Goal: Task Accomplishment & Management: Complete application form

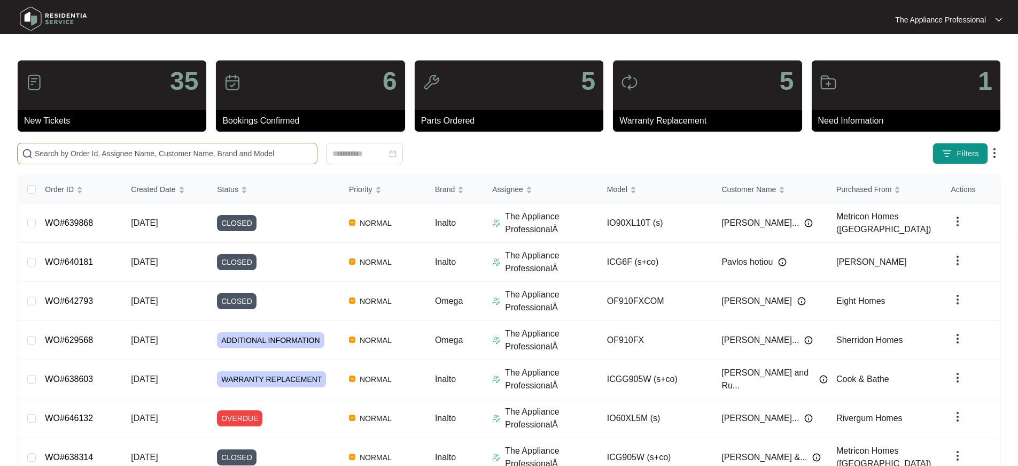
click at [189, 157] on input "text" at bounding box center [174, 154] width 278 height 12
click at [151, 153] on input "text" at bounding box center [174, 154] width 278 height 12
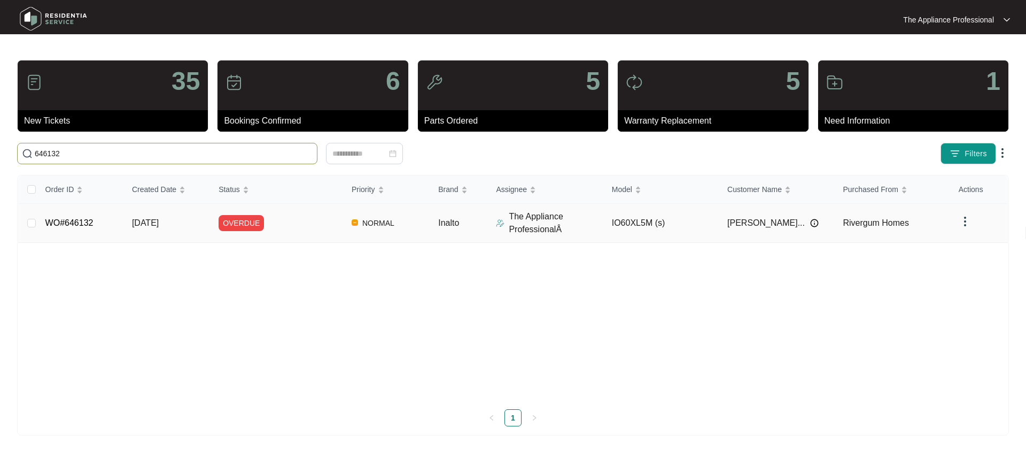
type input "646132"
click at [76, 224] on link "WO#646132" at bounding box center [69, 222] width 48 height 9
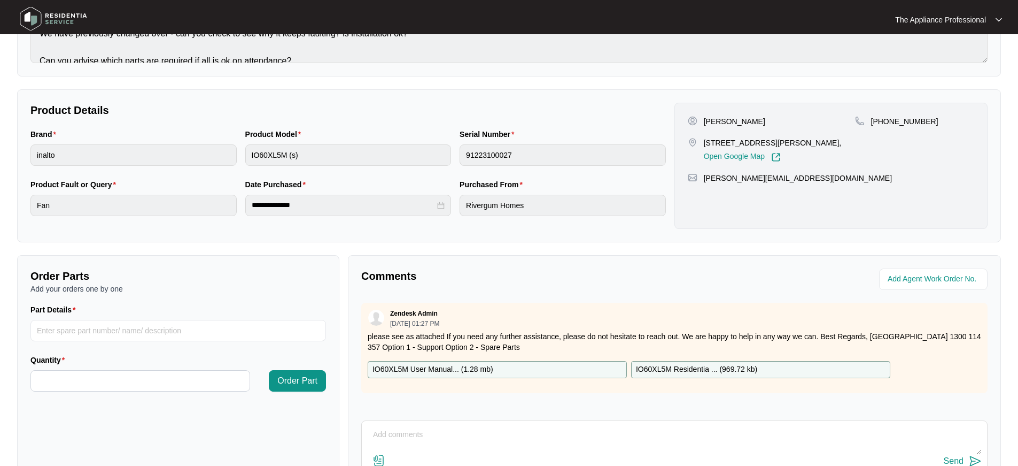
scroll to position [243, 0]
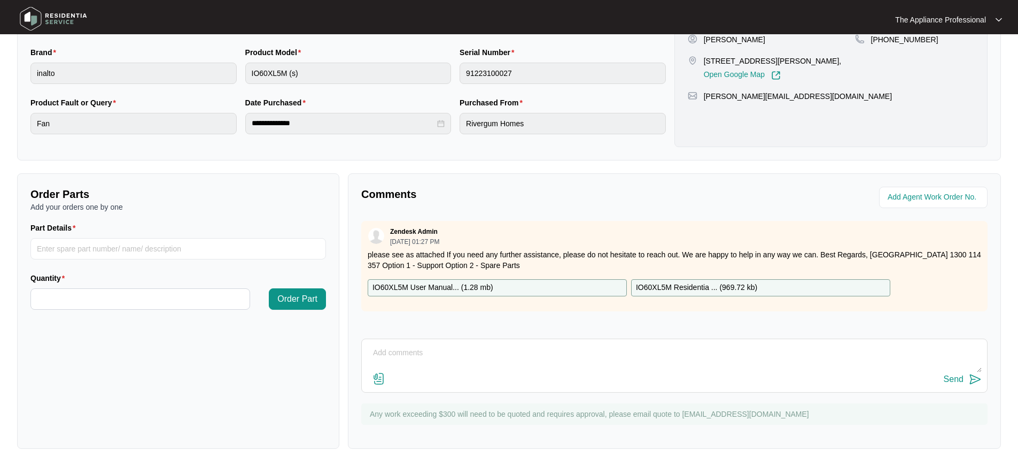
click at [384, 380] on img at bounding box center [379, 378] width 13 height 13
click at [0, 0] on input "file" at bounding box center [0, 0] width 0 height 0
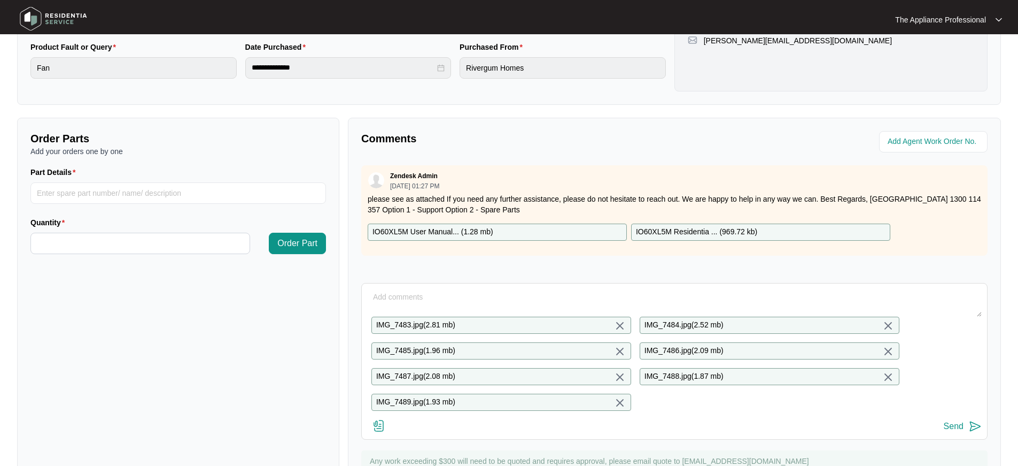
scroll to position [354, 0]
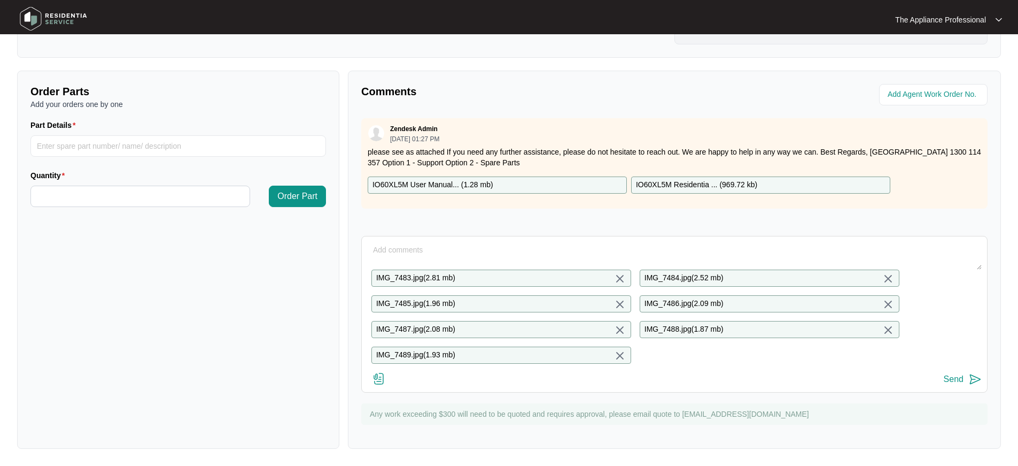
click at [391, 242] on textarea at bounding box center [674, 256] width 615 height 28
click at [174, 136] on input "Part Details" at bounding box center [178, 145] width 296 height 21
click at [419, 242] on textarea at bounding box center [674, 256] width 615 height 28
click at [153, 135] on input "Part Details" at bounding box center [178, 145] width 296 height 21
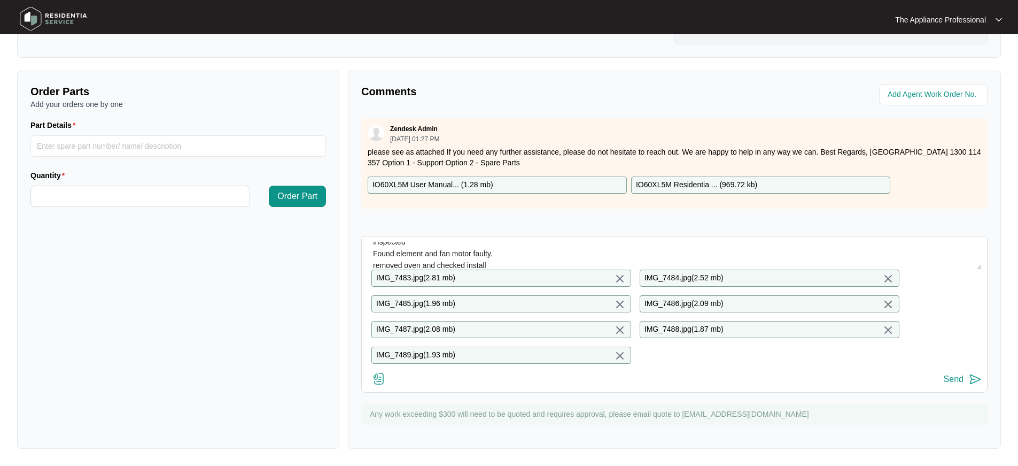
click at [517, 254] on textarea "Inspected Found element and fan motor faulty. removed oven and checked install" at bounding box center [674, 256] width 615 height 28
click at [536, 254] on textarea "Inspected Found element and fan motor faulty. removed oven and checked install" at bounding box center [674, 256] width 615 height 28
type textarea "Inspected Found element and fan motor faulty. removed oven and checked install …"
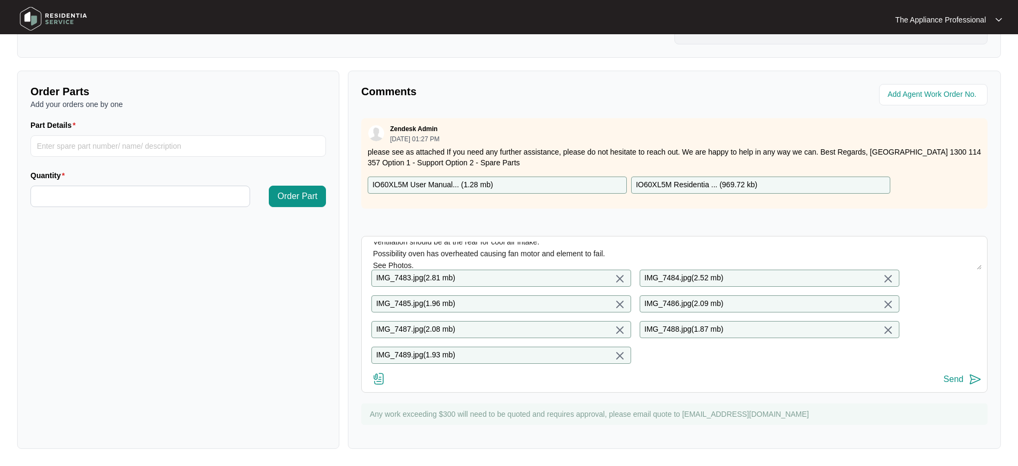
click at [961, 377] on div "Send" at bounding box center [954, 379] width 20 height 10
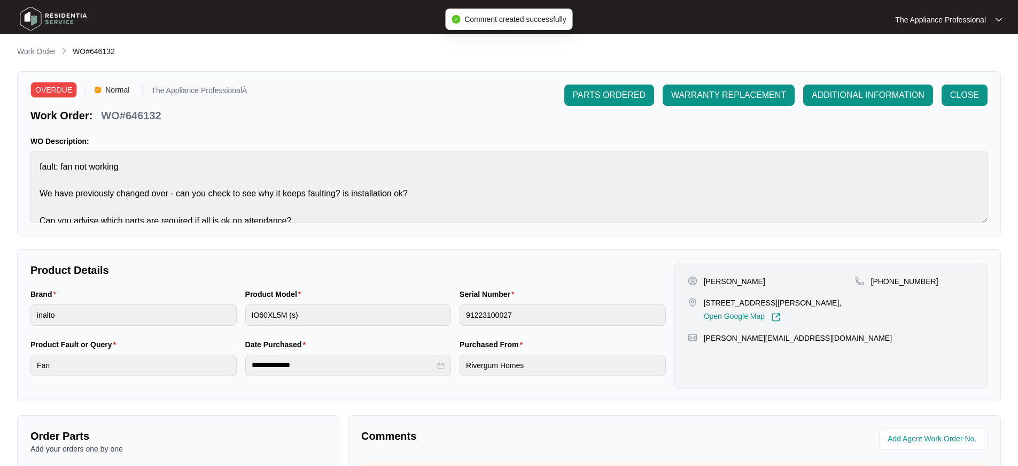
scroll to position [0, 0]
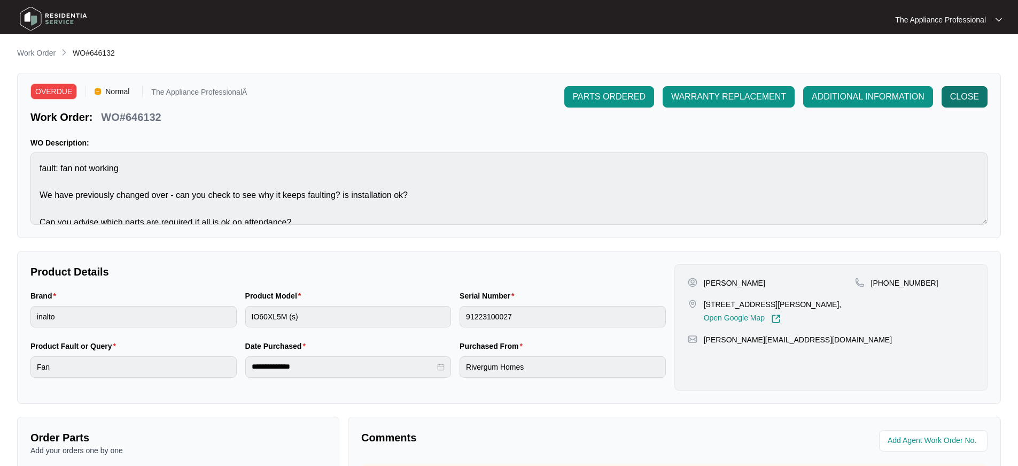
click at [965, 98] on span "CLOSE" at bounding box center [964, 96] width 29 height 13
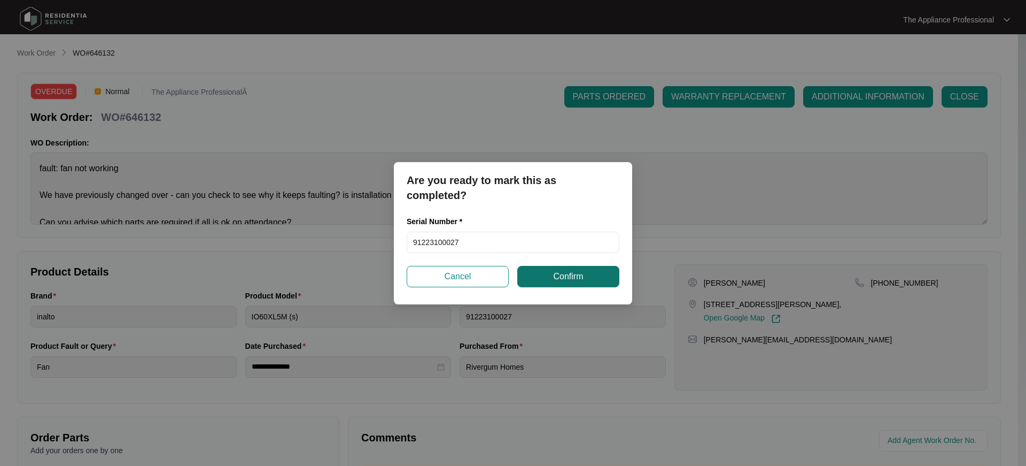
click at [556, 279] on span "Confirm" at bounding box center [568, 276] width 30 height 13
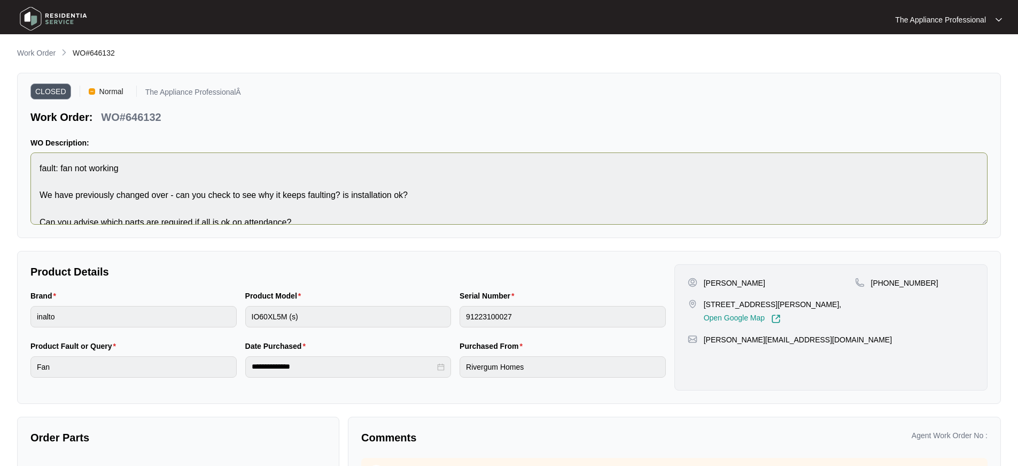
scroll to position [2, 0]
click at [40, 17] on img at bounding box center [53, 19] width 75 height 32
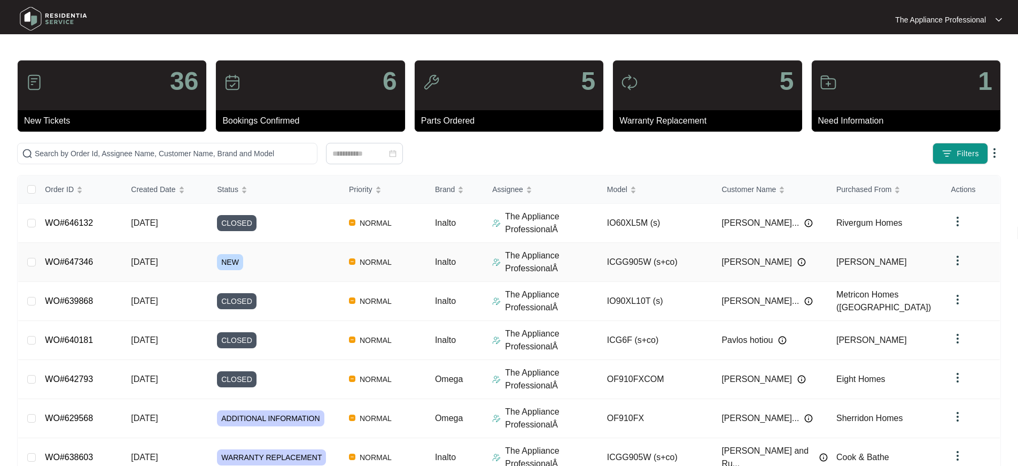
click at [91, 259] on link "WO#647346" at bounding box center [69, 261] width 48 height 9
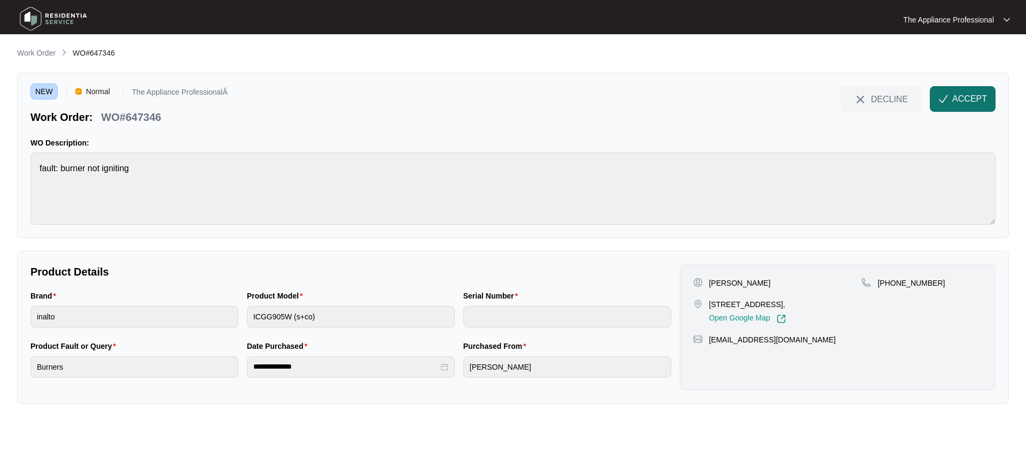
click at [957, 105] on span "ACCEPT" at bounding box center [969, 98] width 35 height 13
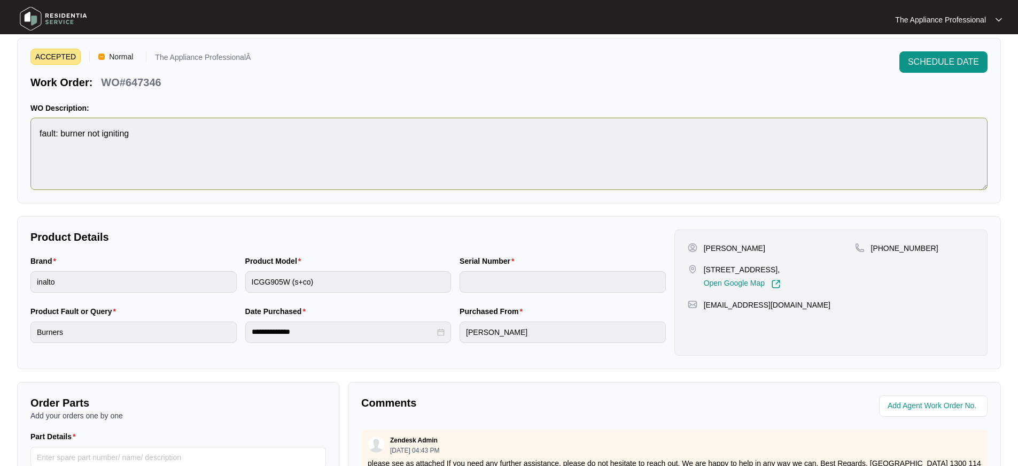
scroll to position [35, 0]
click at [38, 19] on img at bounding box center [53, 19] width 75 height 32
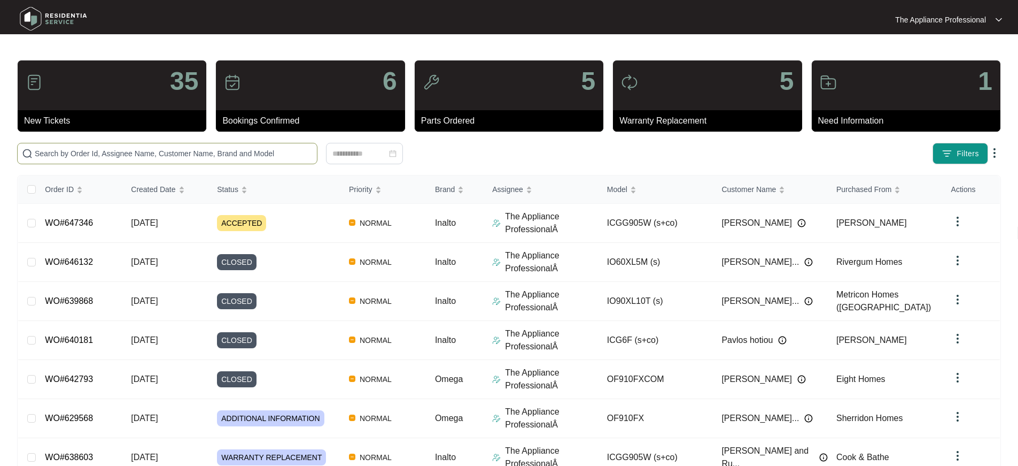
click at [57, 150] on input "text" at bounding box center [174, 154] width 278 height 12
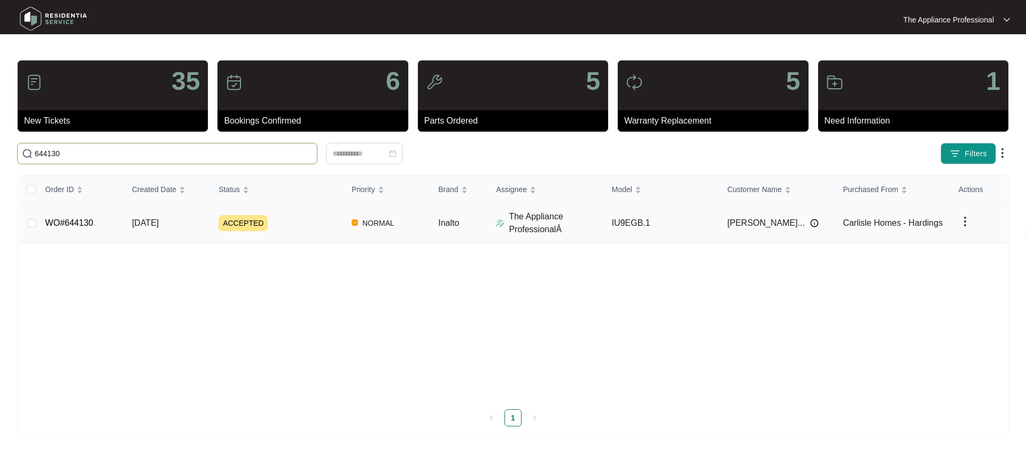
type input "644130"
click at [71, 225] on link "WO#644130" at bounding box center [69, 222] width 48 height 9
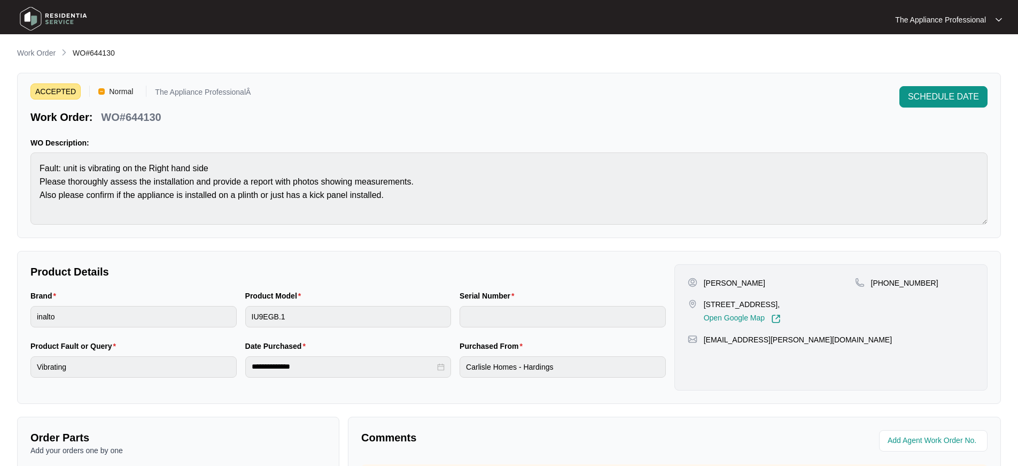
click at [28, 17] on img at bounding box center [53, 19] width 75 height 32
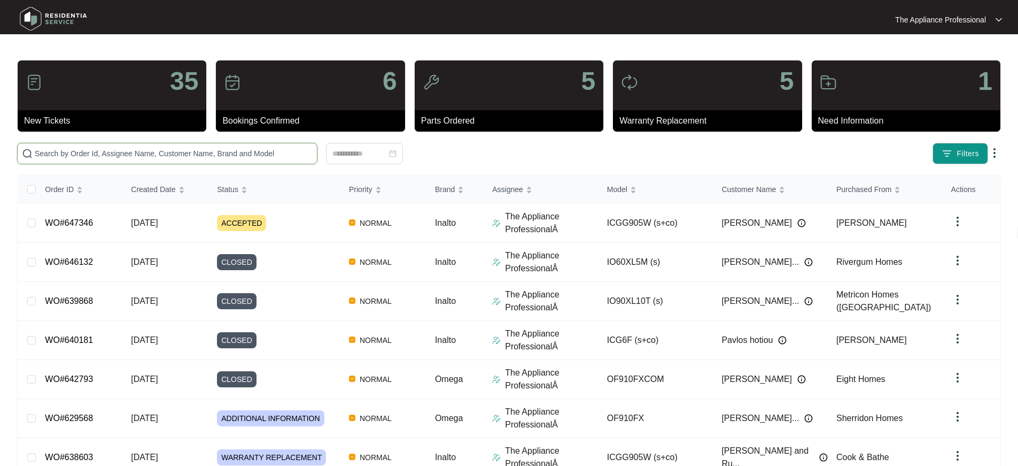
click at [72, 150] on input "text" at bounding box center [174, 154] width 278 height 12
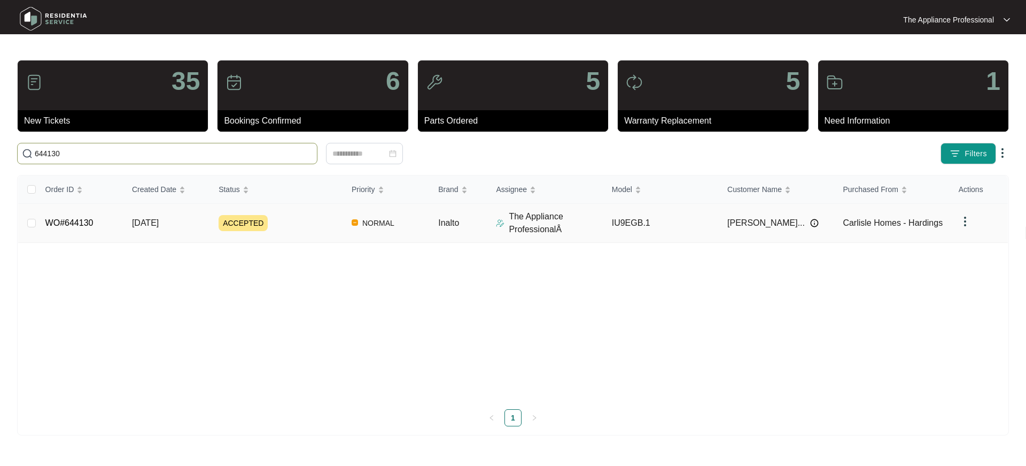
type input "644130"
click at [151, 224] on span "[DATE]" at bounding box center [145, 222] width 27 height 9
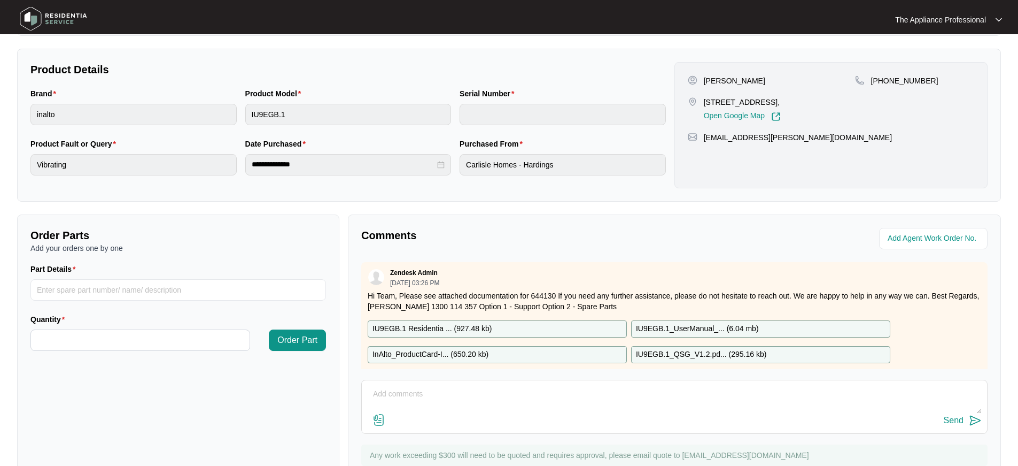
scroll to position [243, 0]
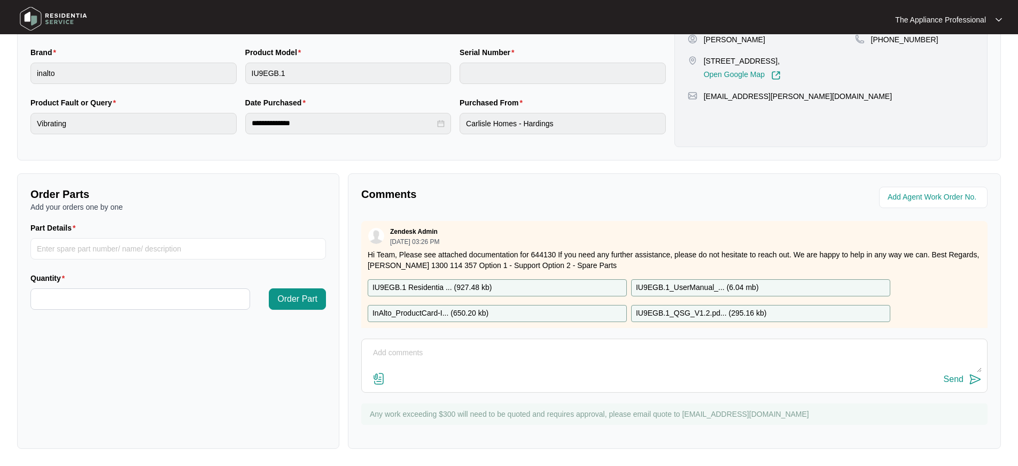
click at [409, 358] on textarea at bounding box center [674, 358] width 615 height 28
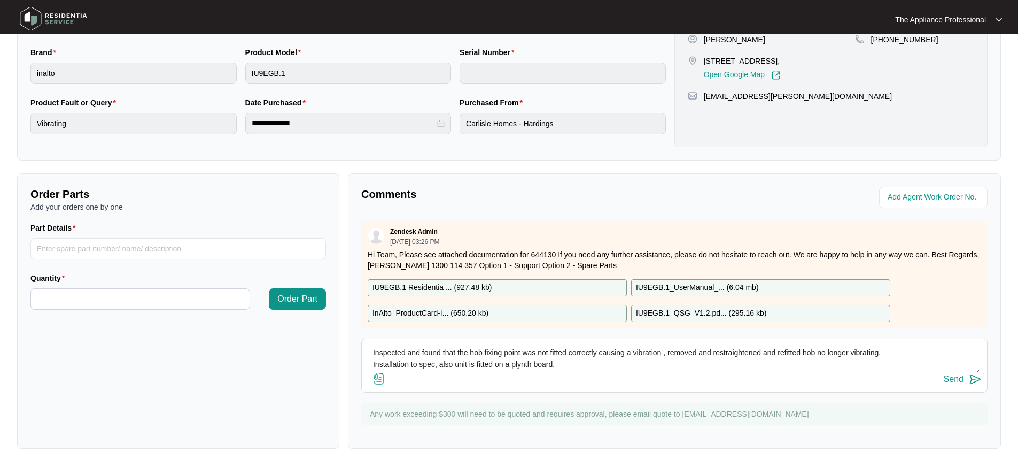
scroll to position [8, 0]
click at [571, 353] on textarea "Inspected and found that the hob fixing point was not fitted correctly causing …" at bounding box center [674, 358] width 615 height 28
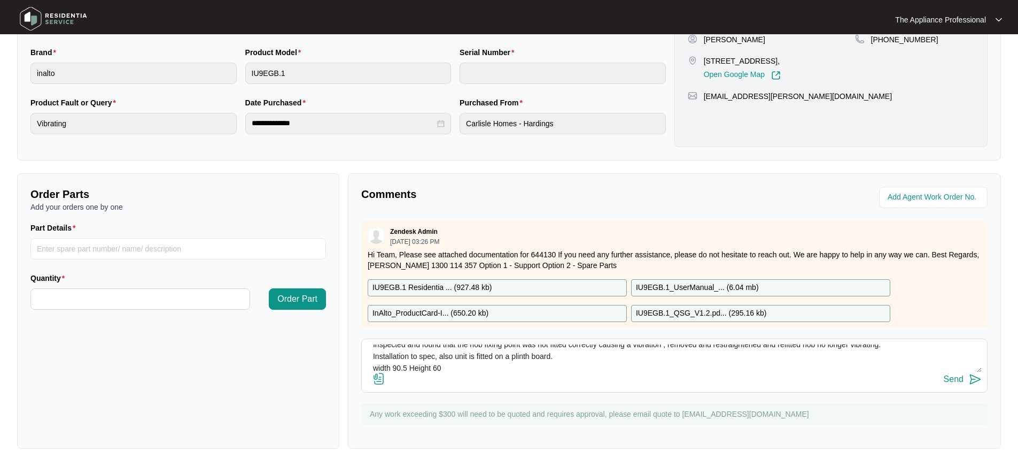
click at [449, 366] on textarea "Inspected and found that the hob fixing point was not fitted correctly causing …" at bounding box center [674, 358] width 615 height 28
click at [434, 369] on textarea "Inspected and found that the hob fixing point was not fitted correctly causing …" at bounding box center [674, 358] width 615 height 28
click at [494, 373] on div "Send" at bounding box center [674, 379] width 615 height 14
click at [491, 365] on textarea "Inspected and found that the hob fixing point was not fitted correctly causing …" at bounding box center [674, 358] width 615 height 28
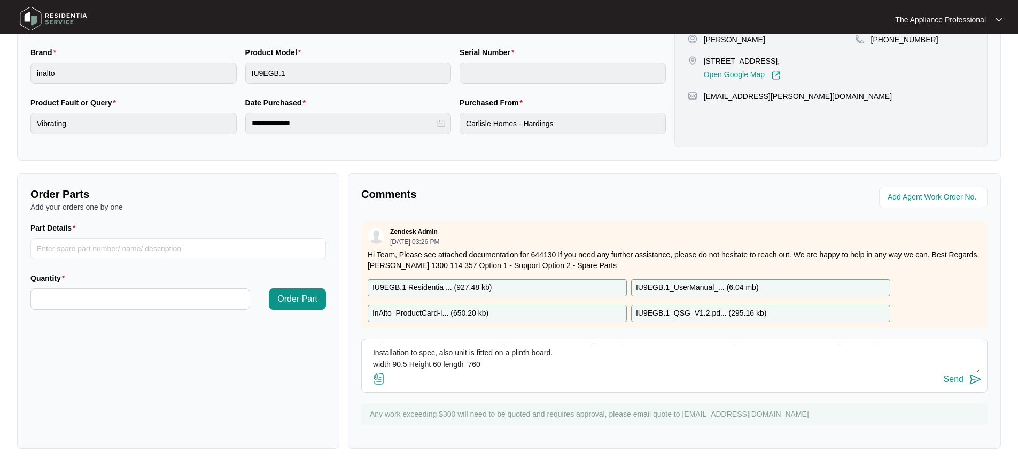
drag, startPoint x: 469, startPoint y: 366, endPoint x: 487, endPoint y: 370, distance: 19.1
click at [487, 370] on textarea "Inspected and found that the hob fixing point was not fitted correctly causing …" at bounding box center [674, 358] width 615 height 28
type textarea "Inspected and found that the hob fixing point was not fitted correctly causing …"
click at [979, 379] on img at bounding box center [975, 379] width 13 height 13
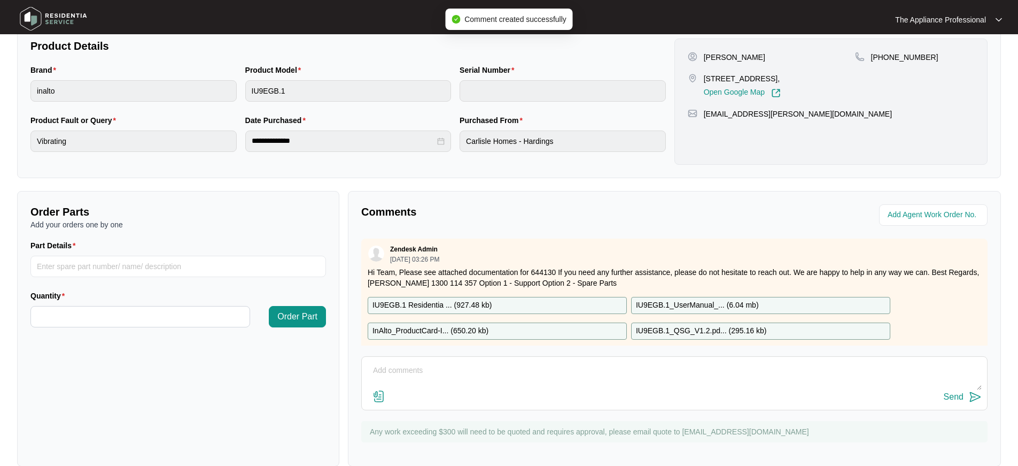
scroll to position [0, 0]
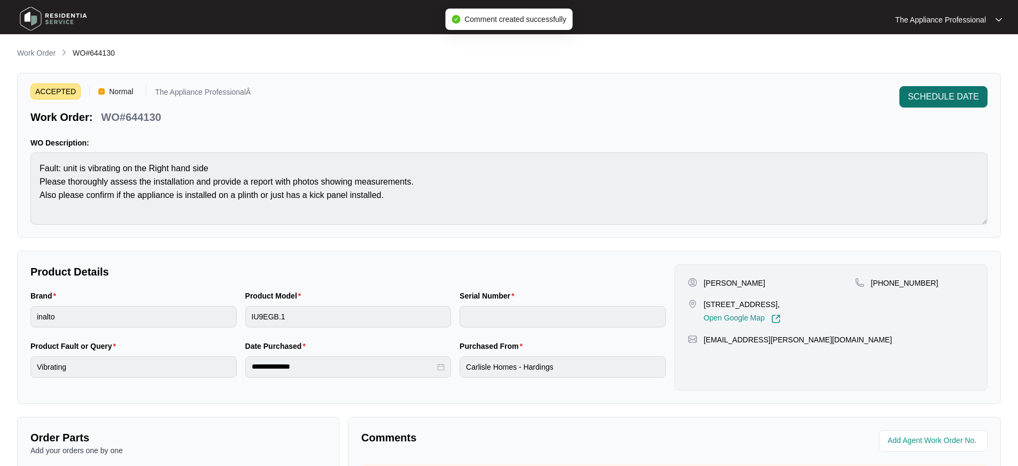
click at [939, 99] on span "SCHEDULE DATE" at bounding box center [943, 96] width 71 height 13
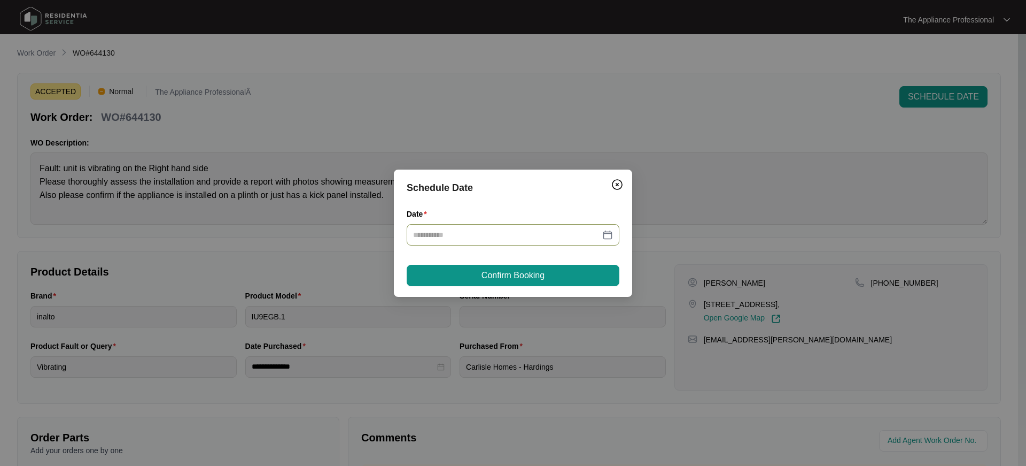
click at [609, 237] on div at bounding box center [513, 235] width 200 height 12
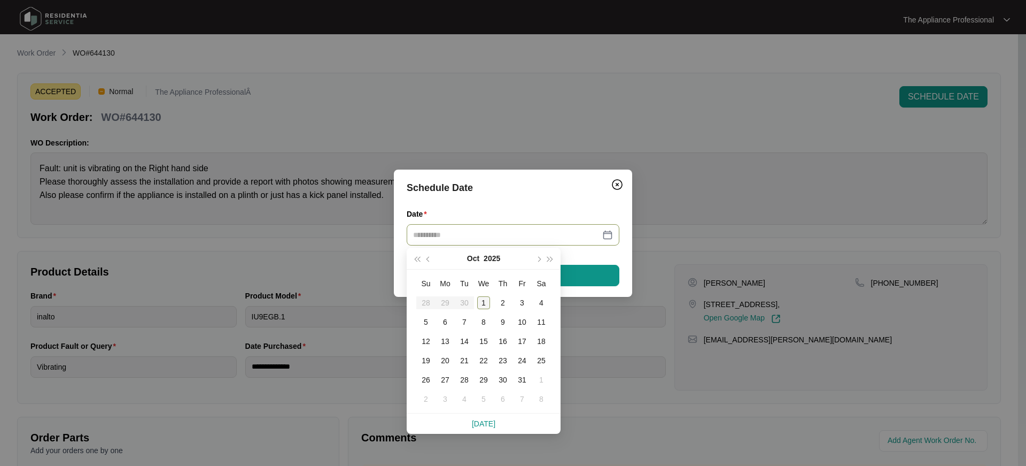
type input "**********"
click at [482, 304] on div "1" at bounding box center [483, 302] width 13 height 13
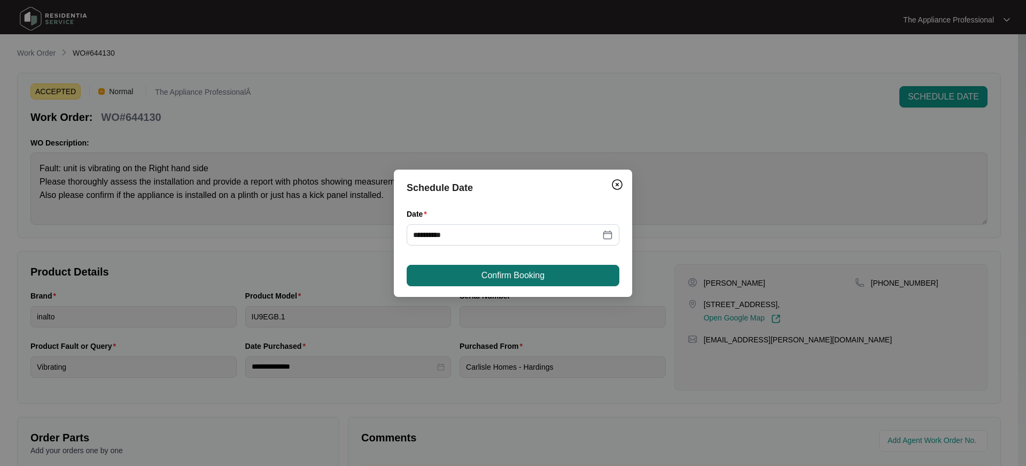
click at [495, 276] on span "Confirm Booking" at bounding box center [513, 275] width 63 height 13
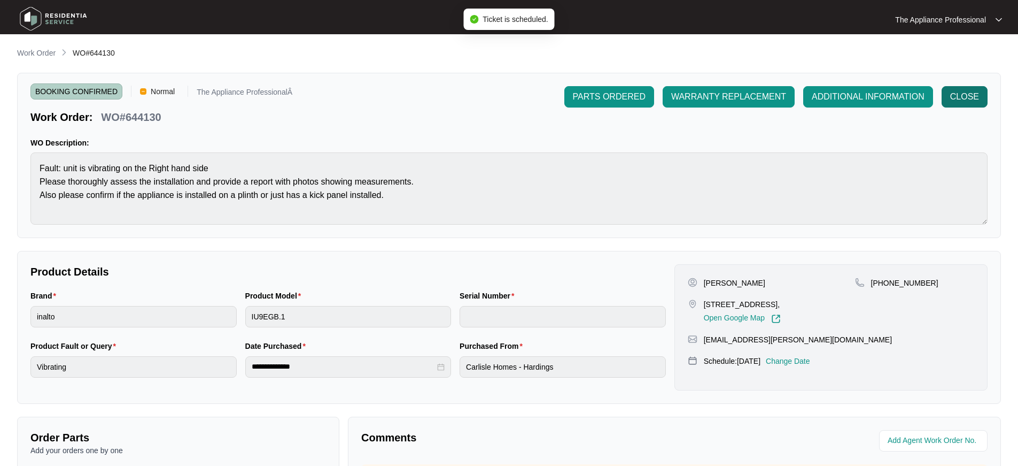
click at [979, 100] on button "CLOSE" at bounding box center [965, 96] width 46 height 21
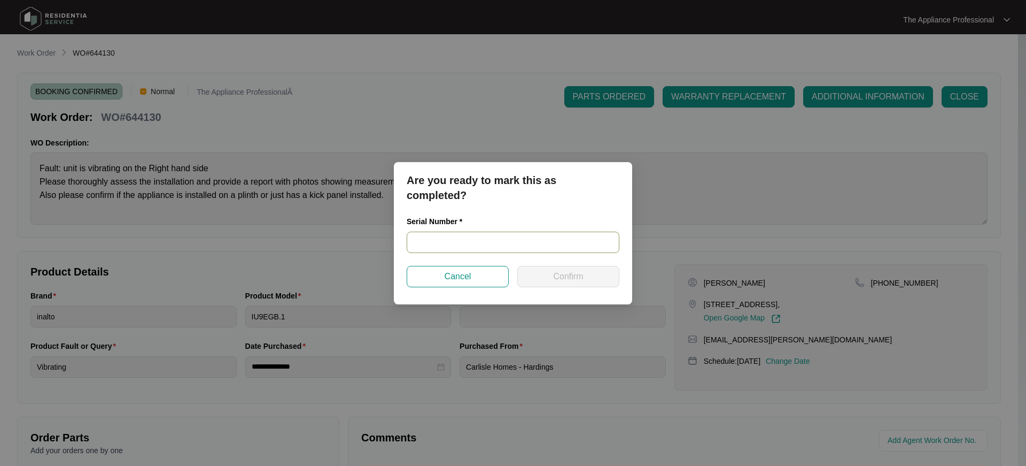
click at [469, 250] on input "text" at bounding box center [513, 241] width 213 height 21
click at [473, 247] on input "2023120066" at bounding box center [513, 241] width 213 height 21
type input "2023120066"
click at [538, 278] on button "Confirm" at bounding box center [568, 276] width 102 height 21
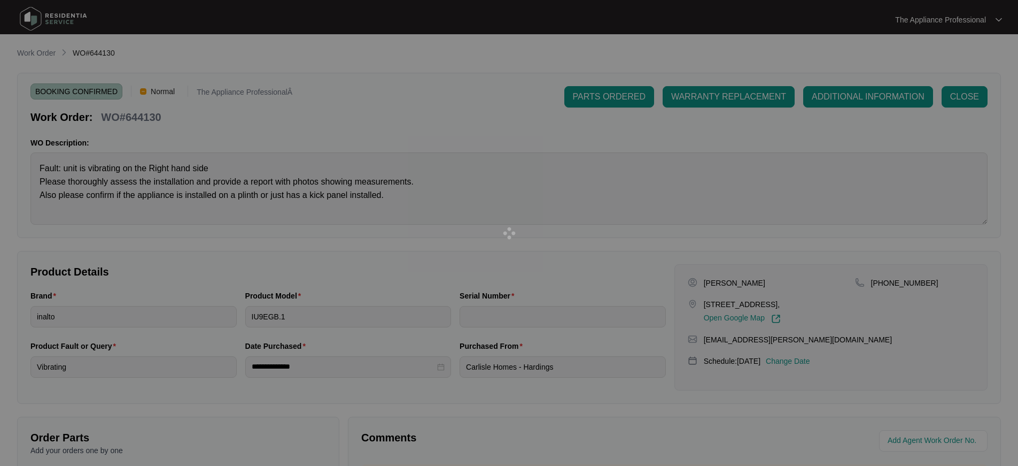
type input "2023120066"
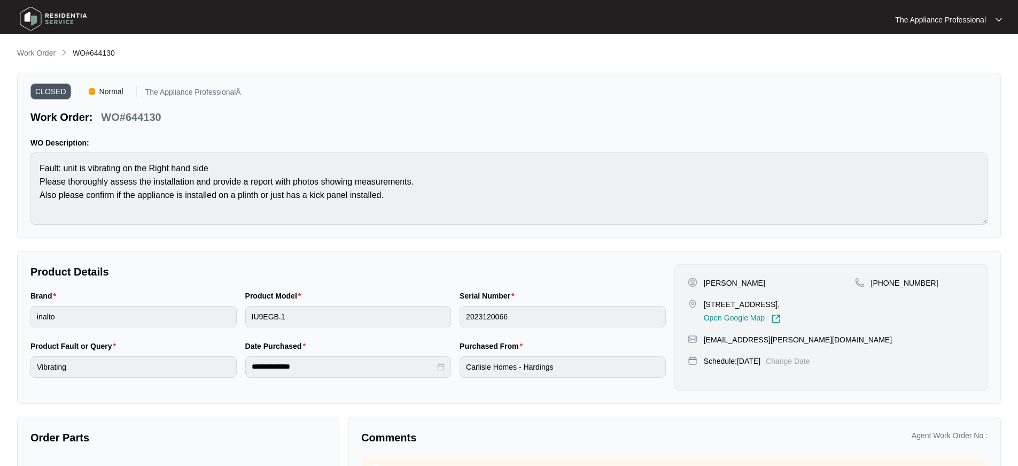
click at [38, 20] on img at bounding box center [53, 19] width 75 height 32
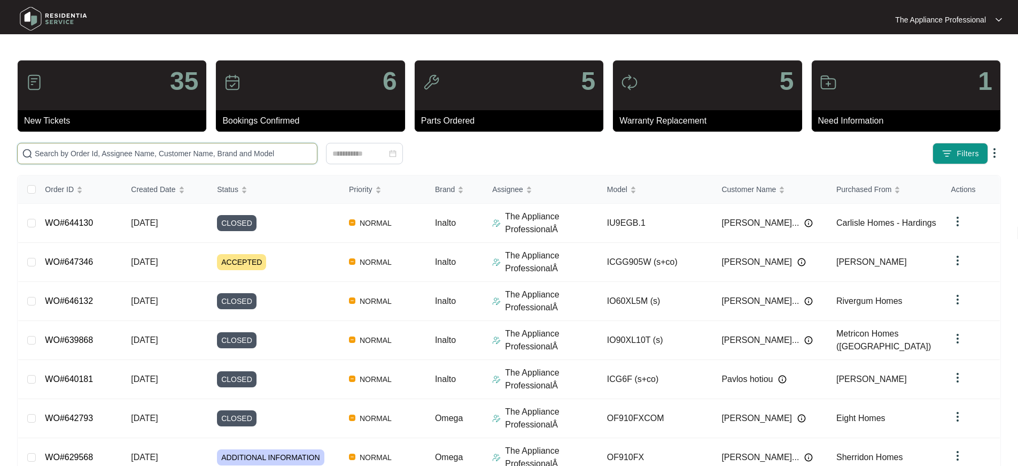
click at [65, 150] on input "text" at bounding box center [174, 154] width 278 height 12
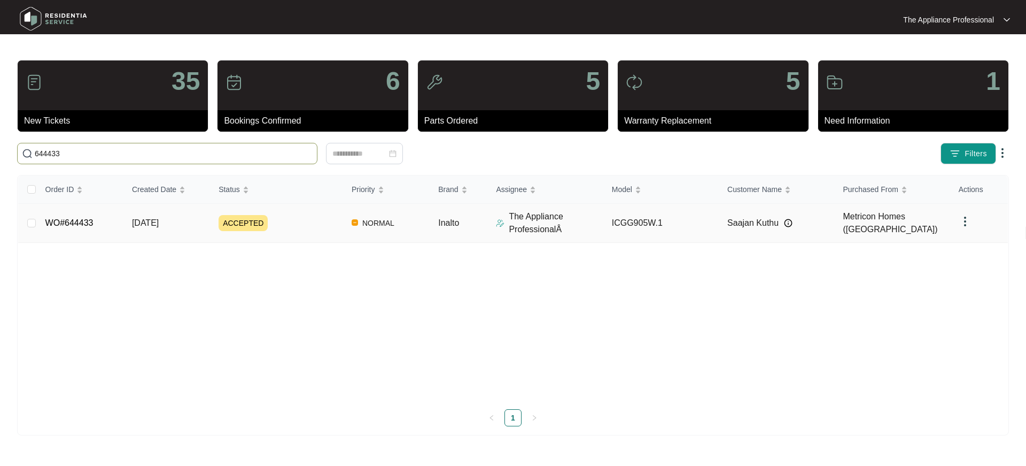
type input "644433"
click at [66, 223] on link "WO#644433" at bounding box center [69, 222] width 48 height 9
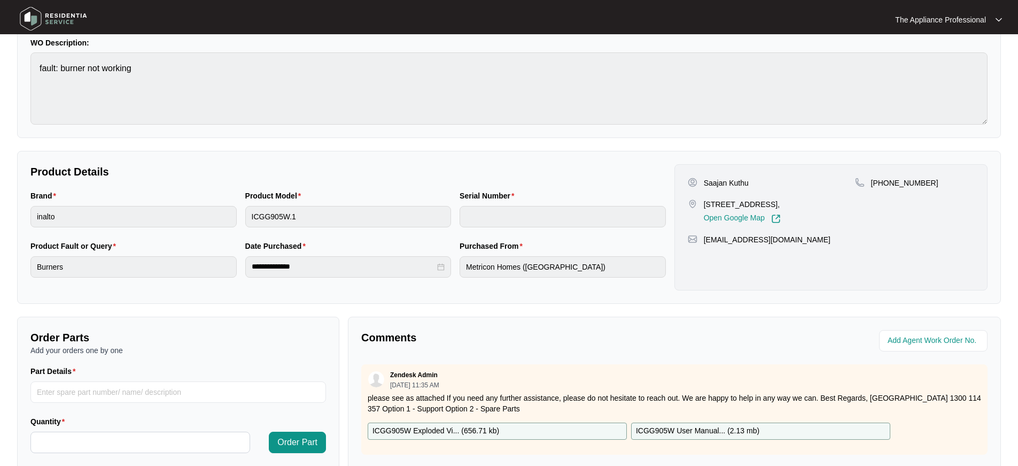
scroll to position [243, 0]
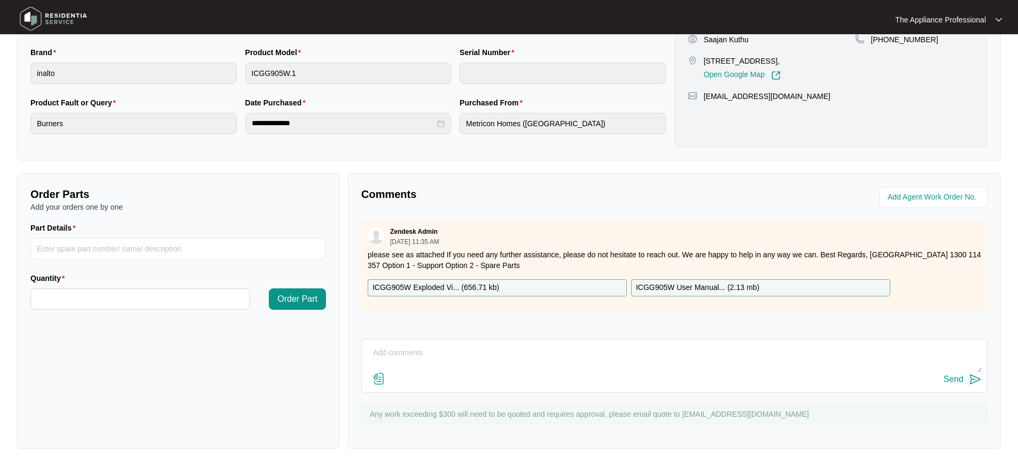
click at [416, 348] on textarea at bounding box center [674, 358] width 615 height 28
type textarea "Replaced wok candle faulty."
click at [151, 246] on input "Part Details" at bounding box center [178, 248] width 296 height 21
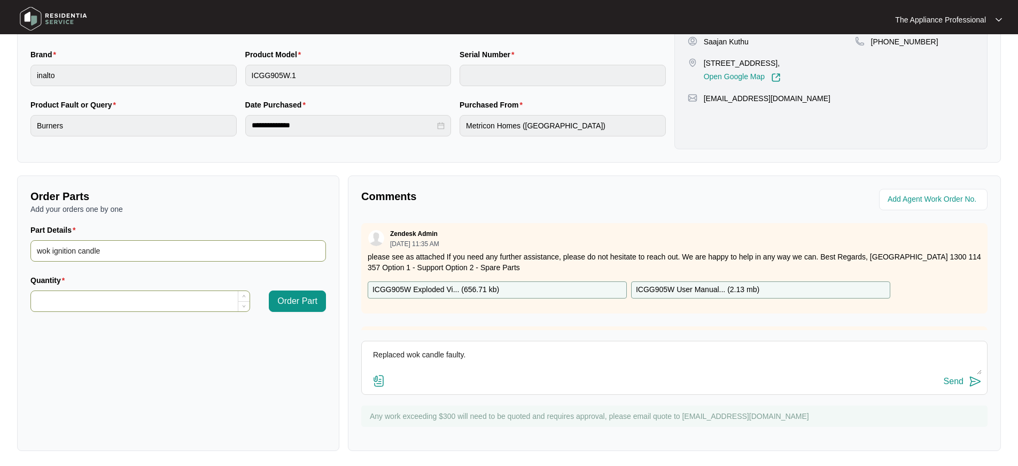
type input "wok ignition candle"
click at [117, 296] on input "Quantity" at bounding box center [140, 301] width 219 height 20
type input "*"
click at [300, 302] on span "Order Part" at bounding box center [297, 300] width 40 height 13
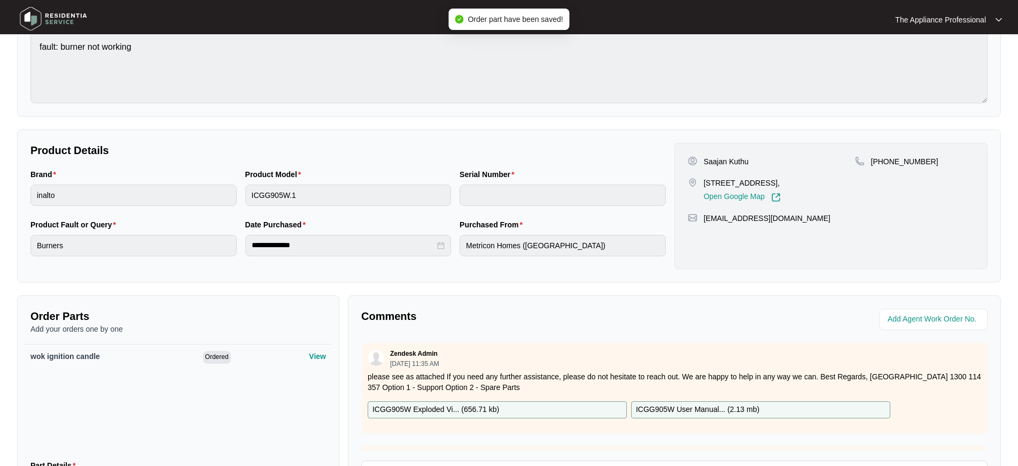
scroll to position [246, 0]
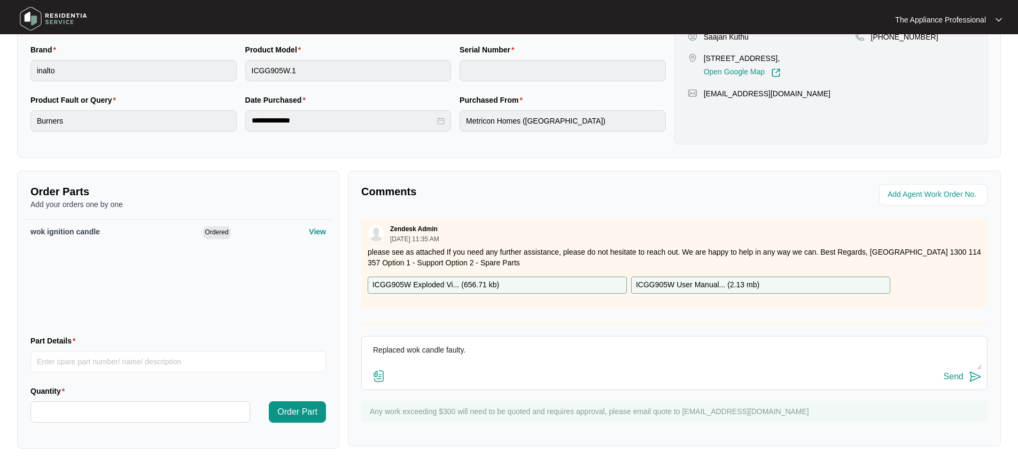
click at [976, 376] on img at bounding box center [975, 376] width 13 height 13
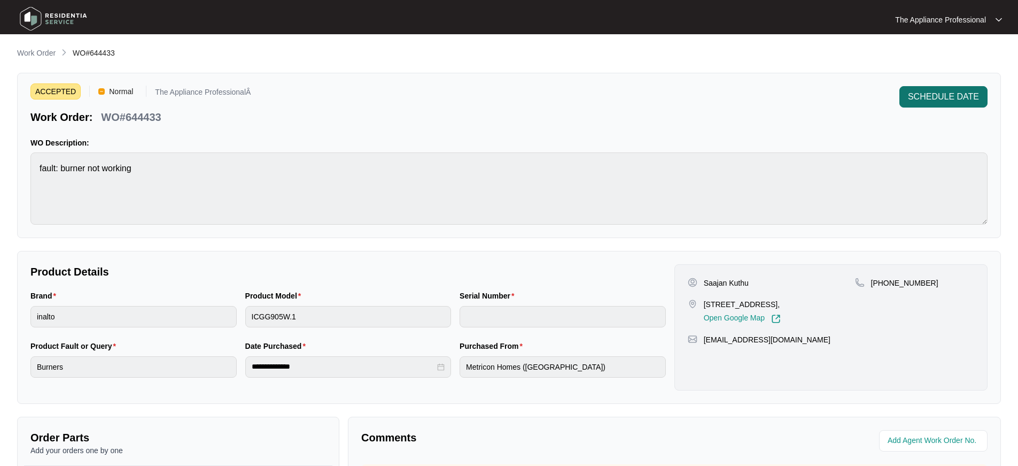
click at [930, 96] on span "SCHEDULE DATE" at bounding box center [943, 96] width 71 height 13
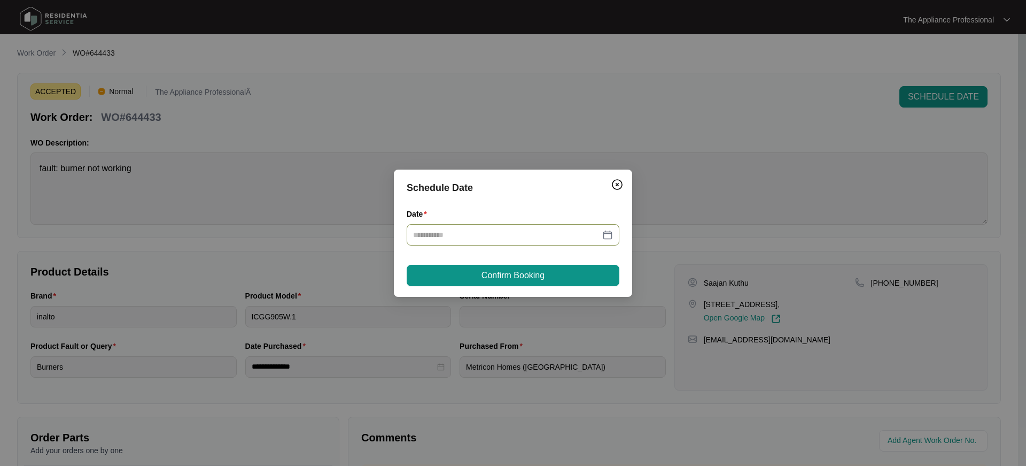
click at [432, 238] on input "Date" at bounding box center [506, 235] width 187 height 12
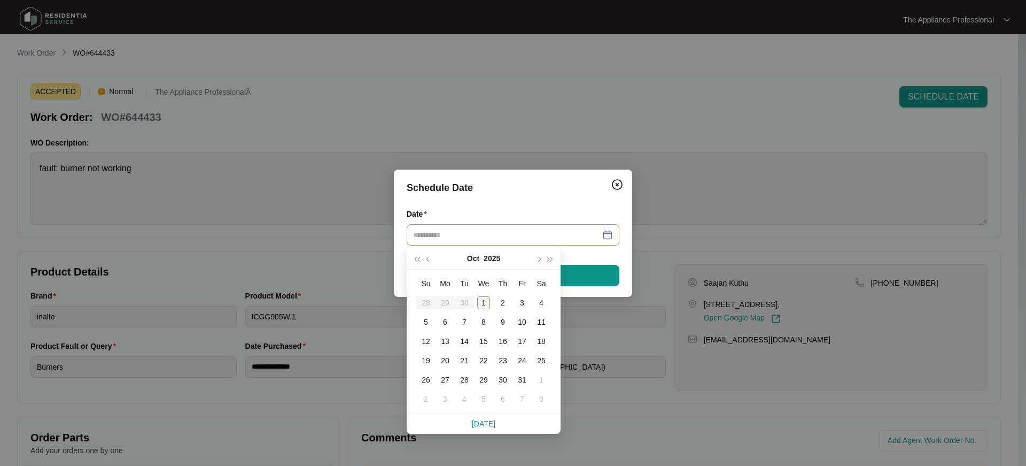
type input "**********"
click at [487, 302] on div "1" at bounding box center [483, 302] width 13 height 13
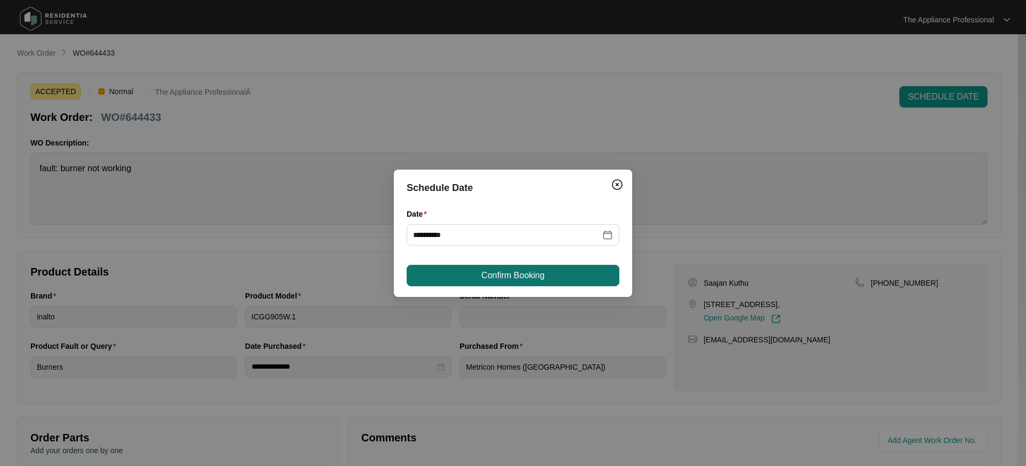
click at [477, 277] on button "Confirm Booking" at bounding box center [513, 275] width 213 height 21
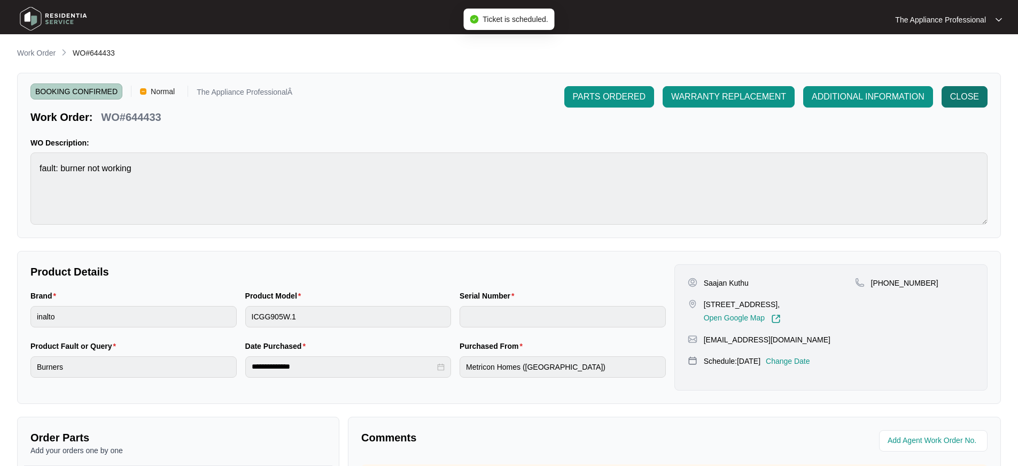
click at [952, 96] on span "CLOSE" at bounding box center [964, 96] width 29 height 13
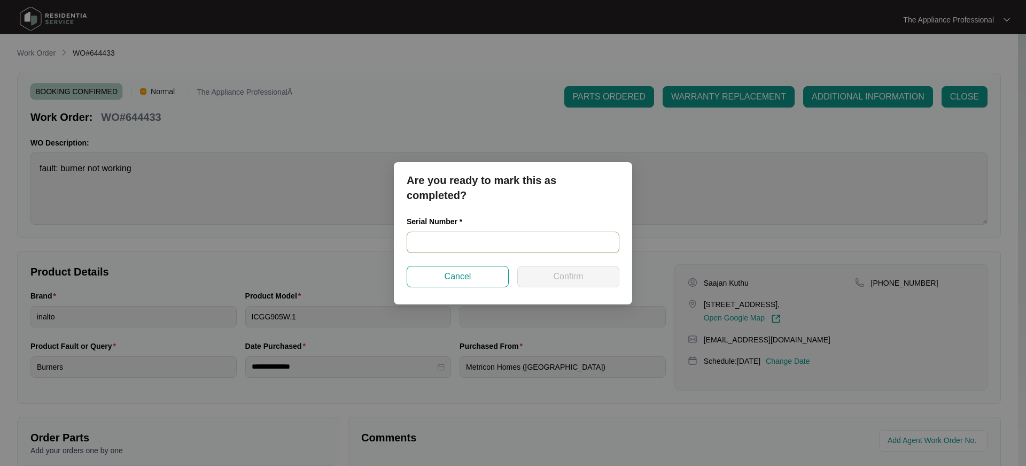
click at [475, 238] on input "text" at bounding box center [513, 241] width 213 height 21
type input "NA"
click at [545, 276] on button "Confirm" at bounding box center [568, 276] width 102 height 21
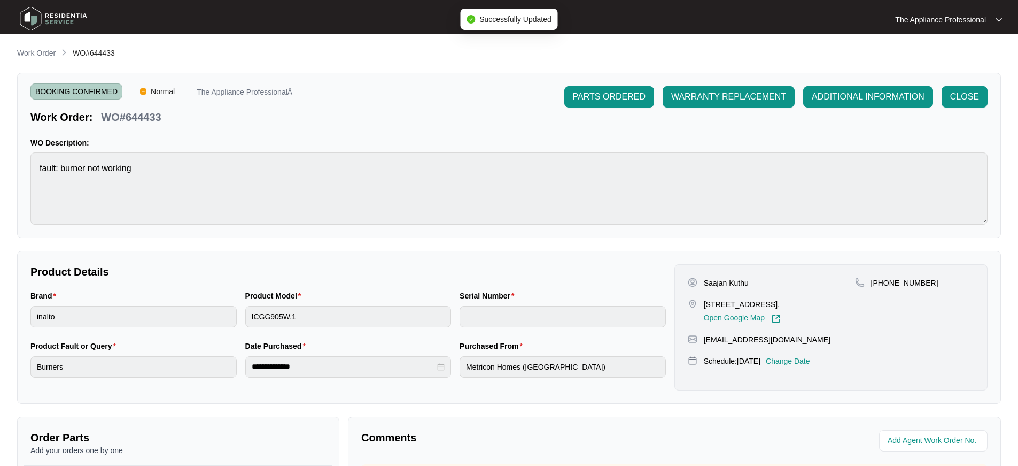
type input "NA"
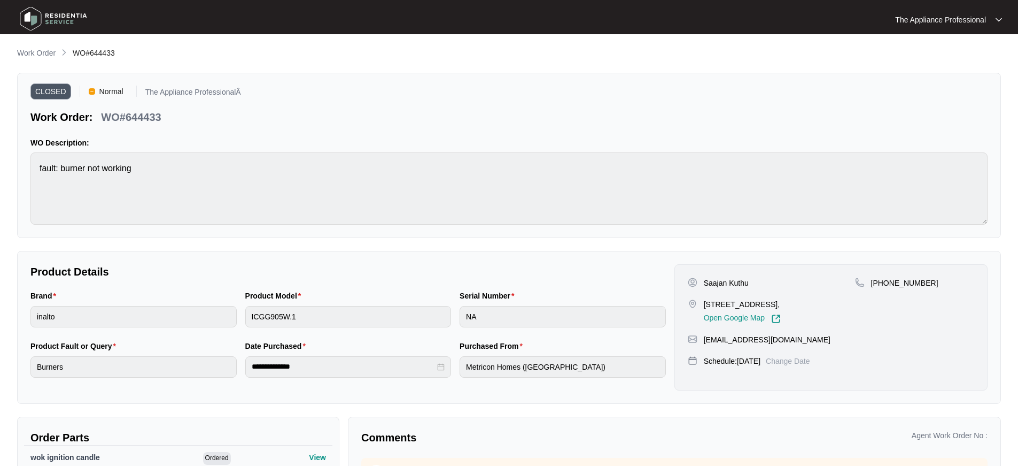
click at [36, 23] on img at bounding box center [53, 19] width 75 height 32
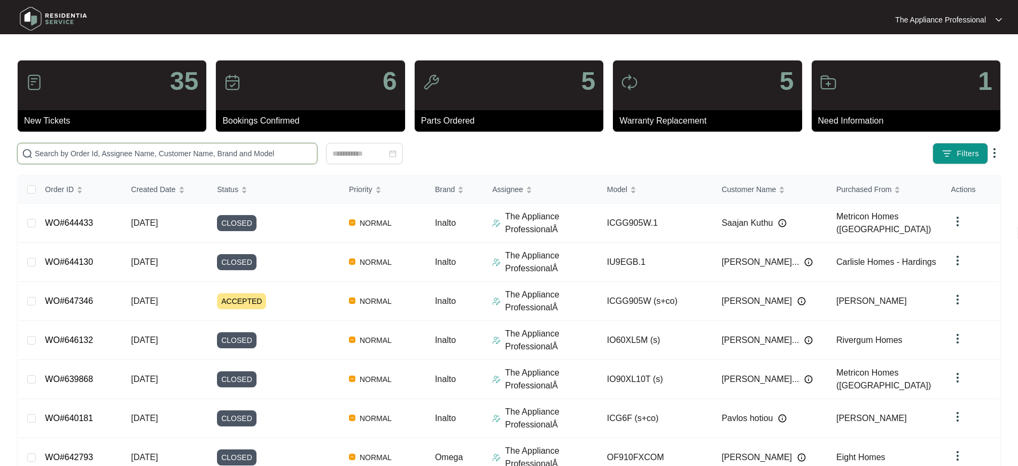
click at [72, 156] on input "text" at bounding box center [174, 154] width 278 height 12
